Goal: Task Accomplishment & Management: Manage account settings

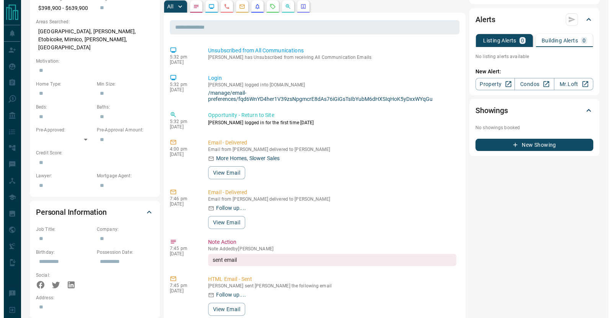
scroll to position [335, 0]
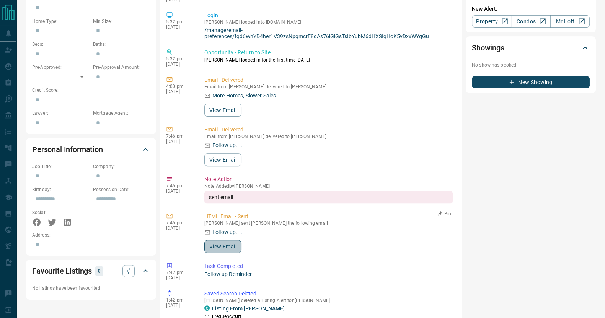
click at [219, 242] on button "View Email" at bounding box center [222, 246] width 37 height 13
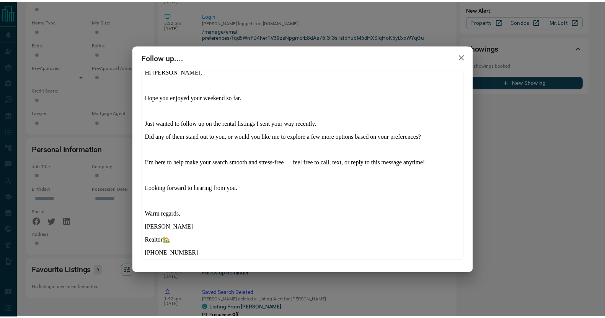
scroll to position [13, 0]
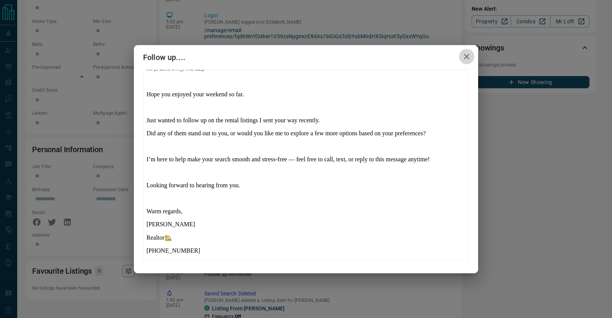
click at [469, 55] on icon "button" at bounding box center [466, 56] width 5 height 5
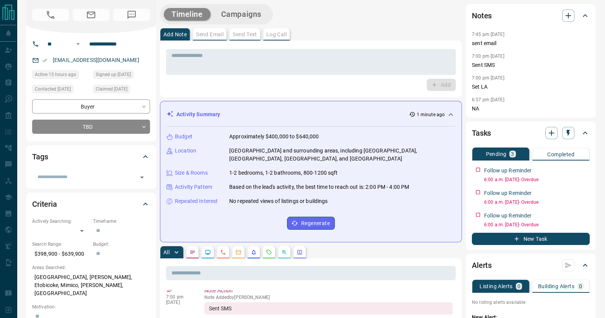
scroll to position [0, 0]
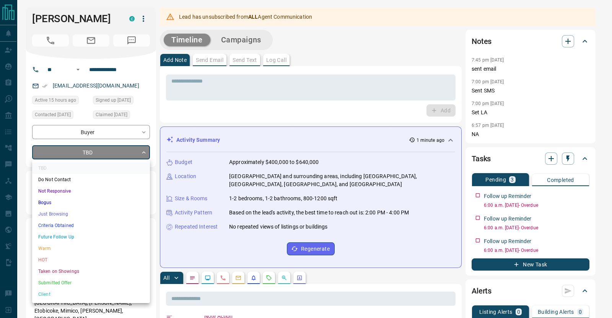
click at [55, 178] on li "Do Not Contact" at bounding box center [91, 179] width 118 height 11
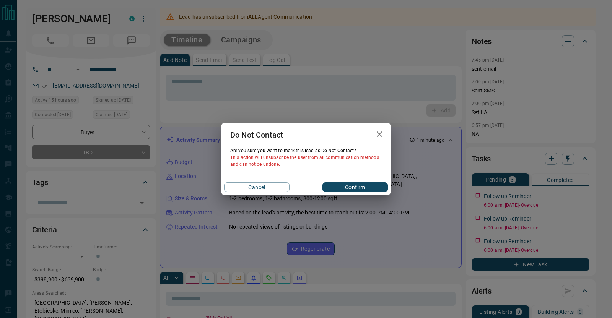
click at [358, 187] on button "Confirm" at bounding box center [355, 188] width 65 height 10
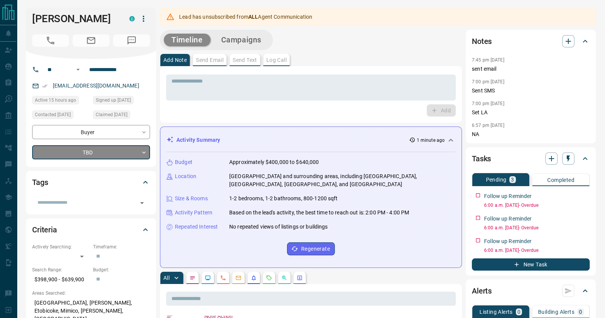
type input "*"
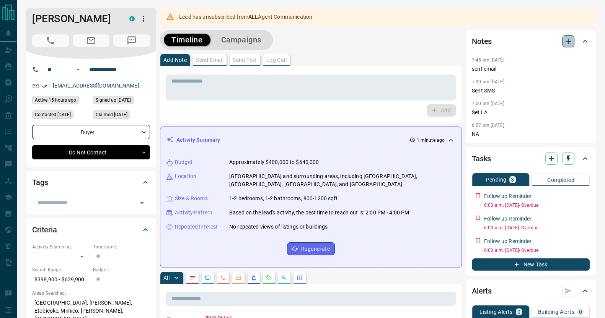
click at [568, 40] on icon "button" at bounding box center [568, 41] width 5 height 5
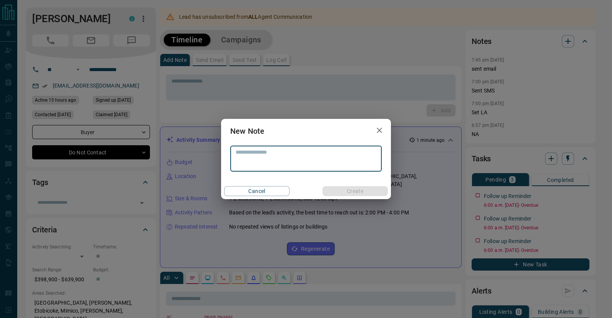
click at [290, 150] on textarea at bounding box center [306, 159] width 141 height 20
paste textarea "**********"
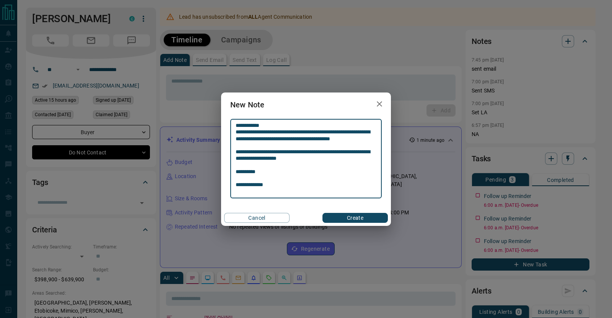
type textarea "**********"
click at [366, 218] on button "Create" at bounding box center [355, 218] width 65 height 10
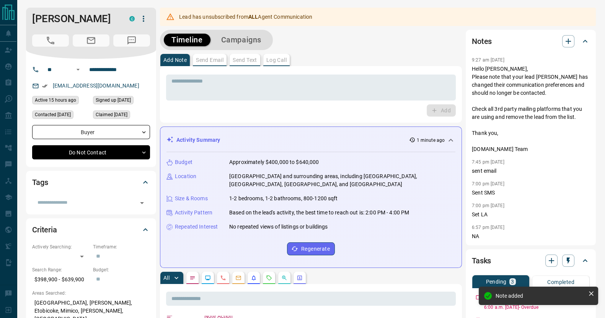
scroll to position [784, 0]
